Goal: Communication & Community: Ask a question

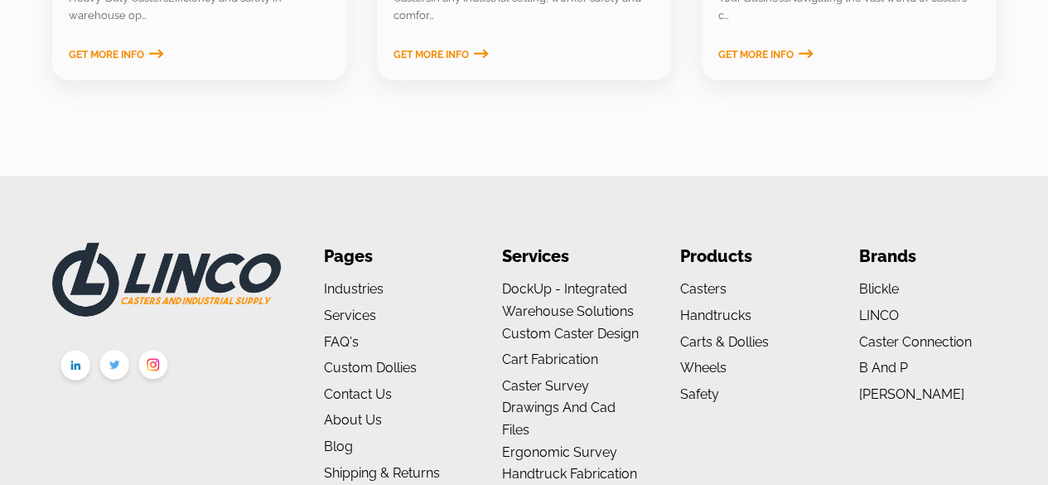
scroll to position [2550, 0]
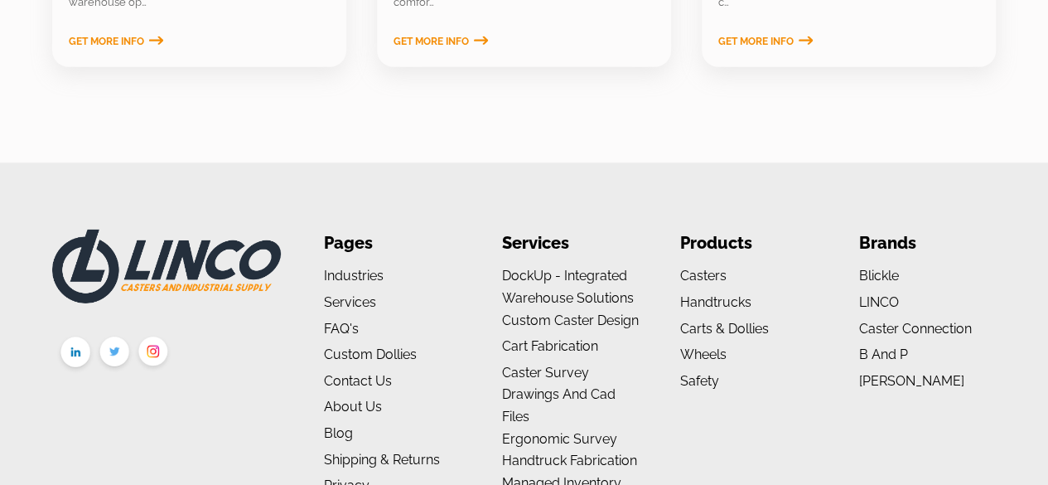
click at [382, 380] on link "Contact Us" at bounding box center [358, 381] width 68 height 16
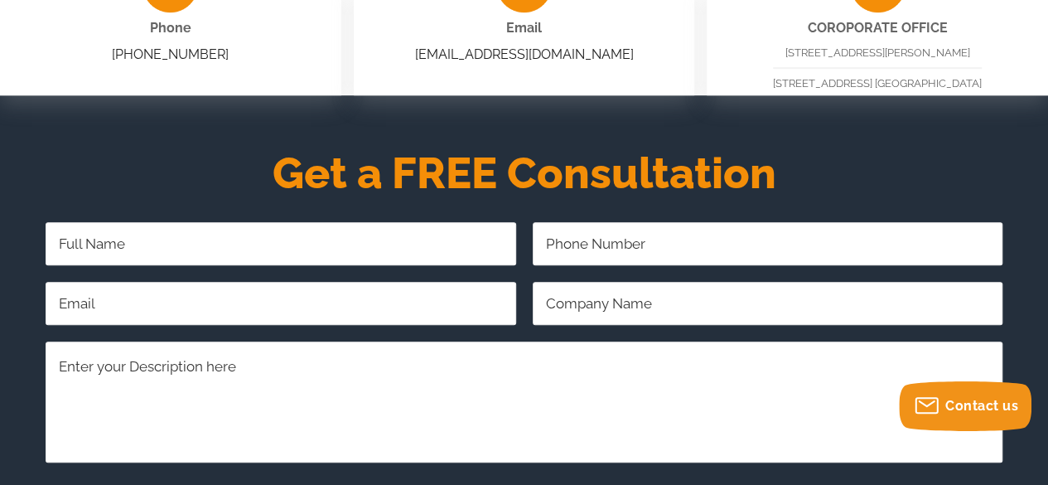
scroll to position [557, 0]
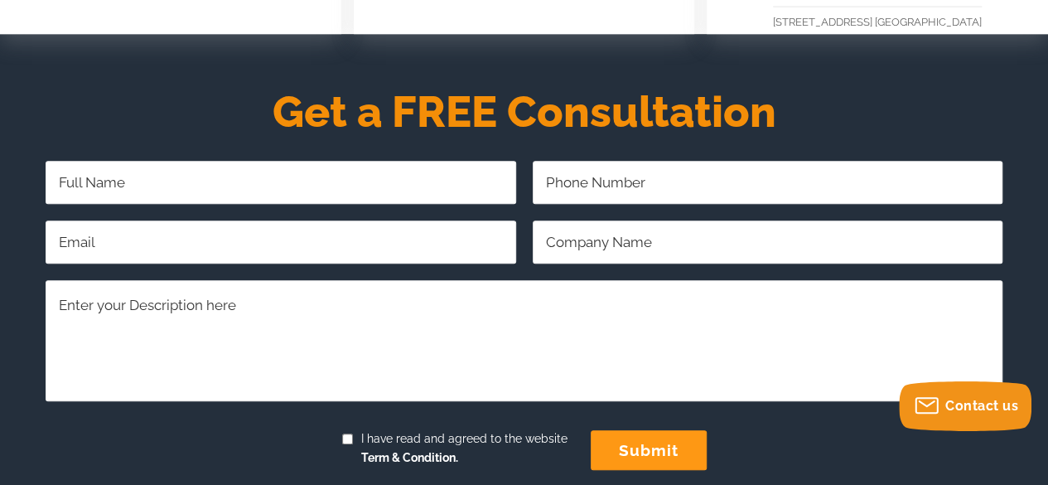
click at [273, 188] on input "Full Name Required" at bounding box center [281, 182] width 471 height 43
type input "Matthew powers"
type input "4092310023"
type input "Powers@stooffelpolygon.com"
click at [563, 239] on input "ploygon systems" at bounding box center [768, 241] width 471 height 43
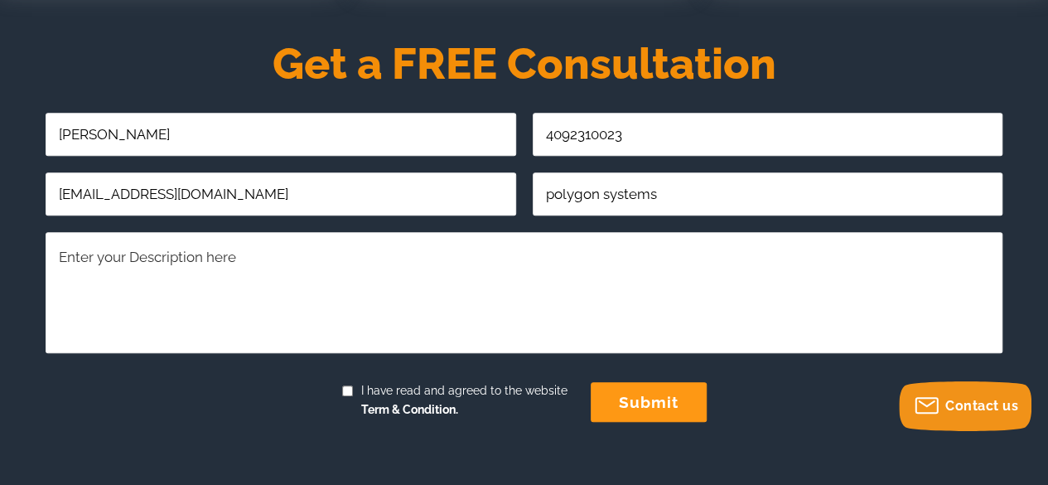
scroll to position [671, 0]
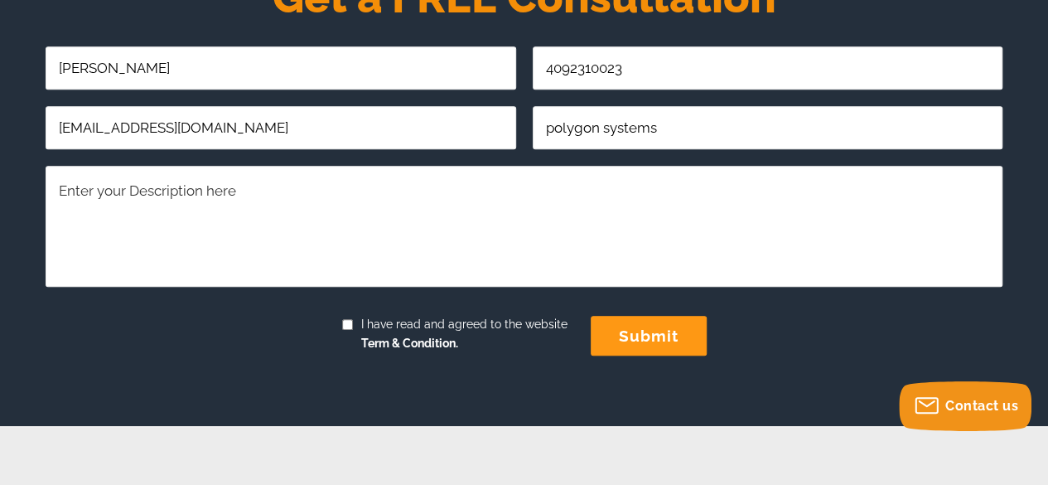
type input "polygon systems"
paste textarea "Here is the attached PDF, as per our company policy, all project documents are …"
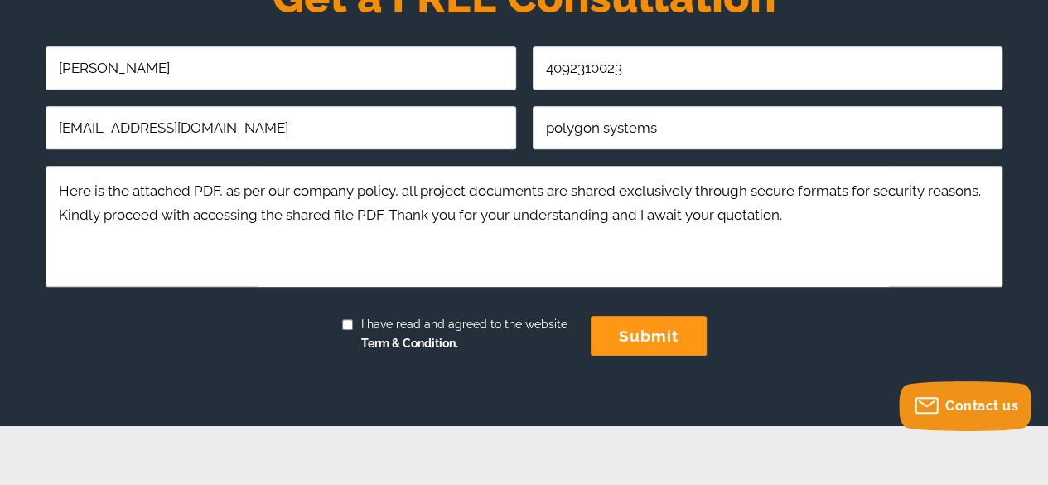
scroll to position [148, 0]
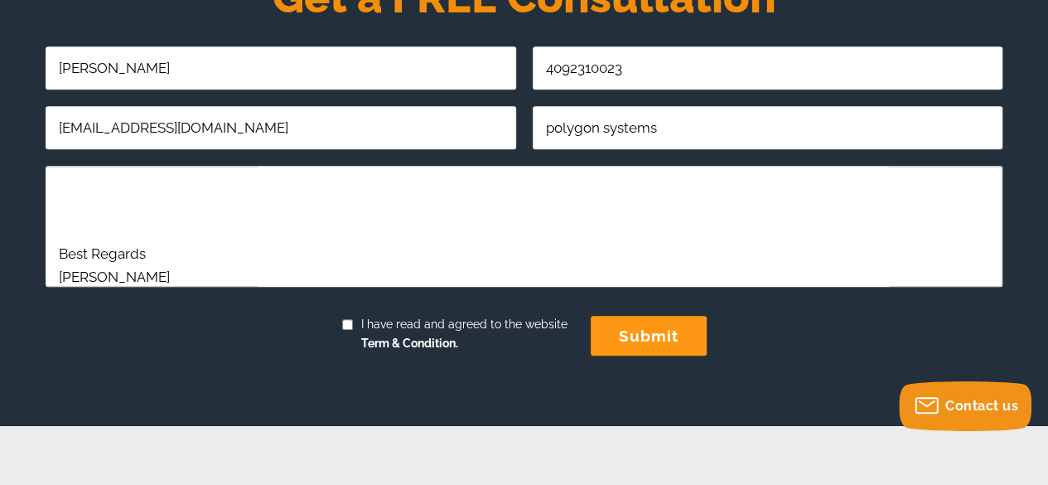
type textarea "Here is the attached PDF, as per our company policy, all project documents are …"
click at [646, 339] on input "submit" at bounding box center [649, 336] width 116 height 40
